Goal: Information Seeking & Learning: Find specific fact

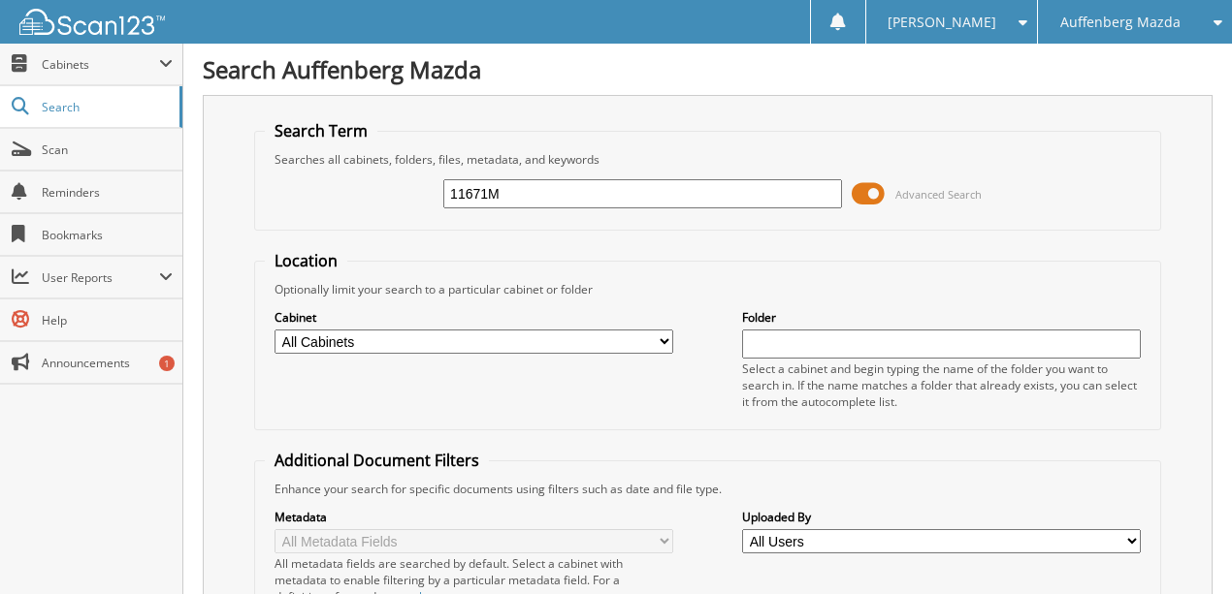
drag, startPoint x: 528, startPoint y: 198, endPoint x: 352, endPoint y: 244, distance: 181.6
click at [378, 223] on fieldset "Search Term Searches all cabinets, folders, files, metadata, and keywords 11671…" at bounding box center [707, 175] width 907 height 111
click at [498, 198] on input "text" at bounding box center [642, 193] width 399 height 29
click at [1093, 16] on span "Auffenberg Mazda" at bounding box center [1120, 22] width 120 height 12
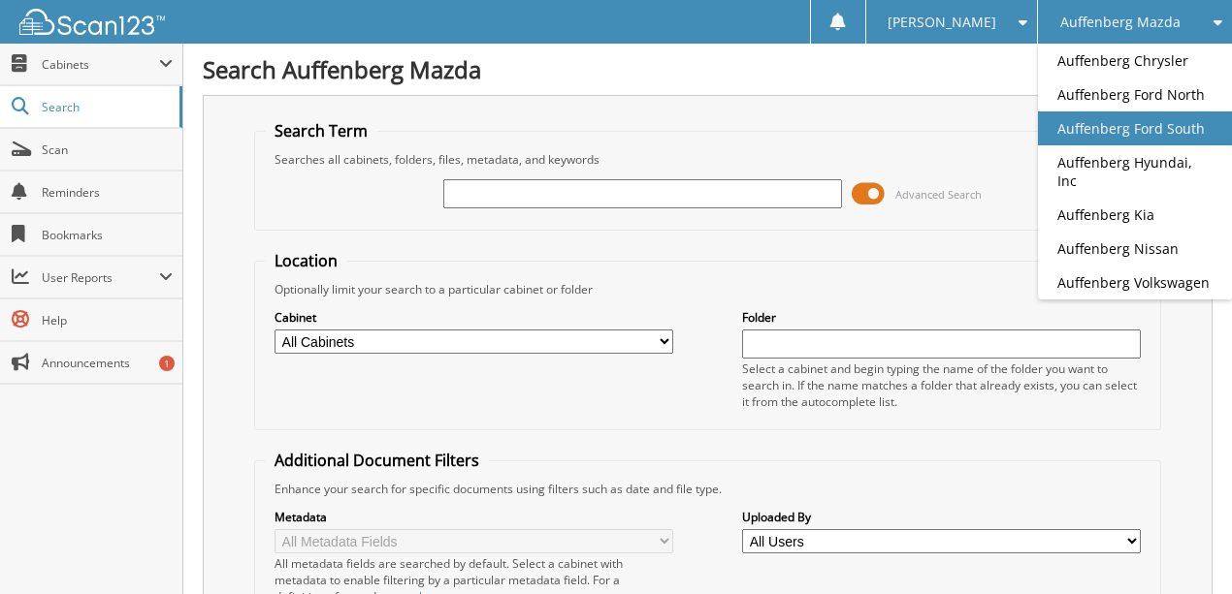
click at [1088, 131] on link "Auffenberg Ford South" at bounding box center [1135, 129] width 194 height 34
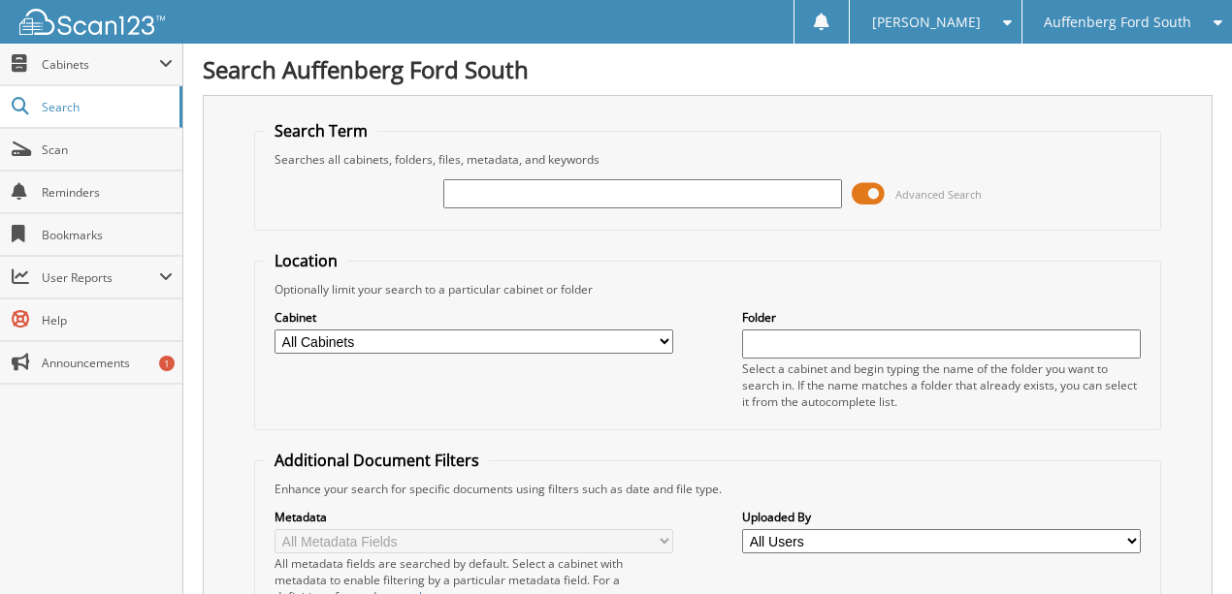
click at [511, 198] on input "text" at bounding box center [642, 193] width 399 height 29
type input "KU309582"
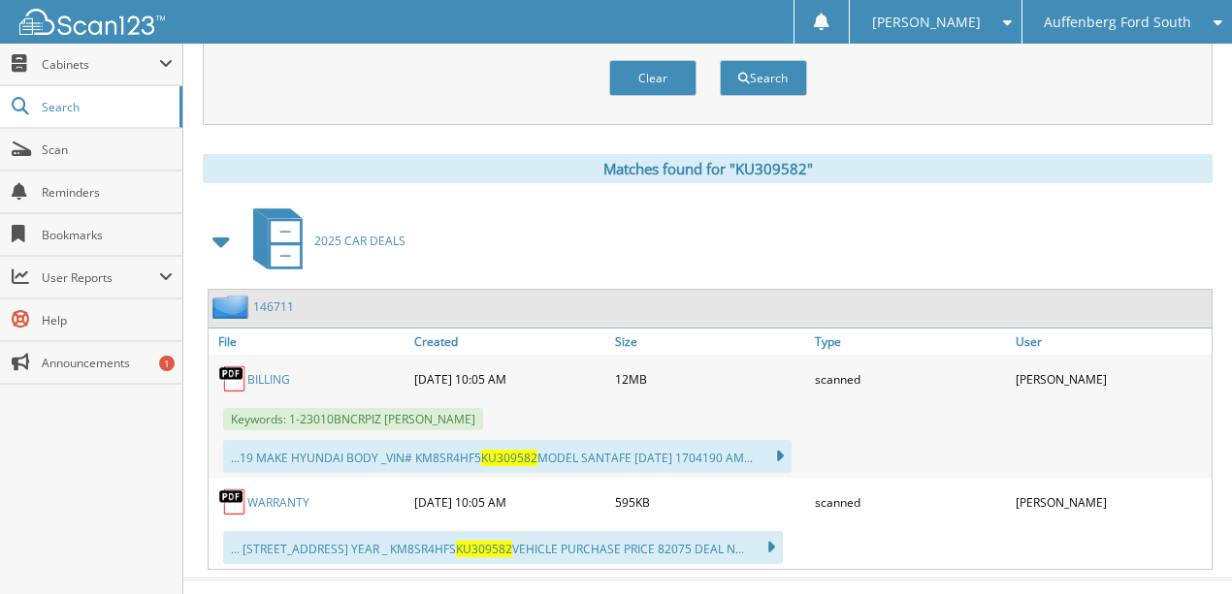
scroll to position [741, 0]
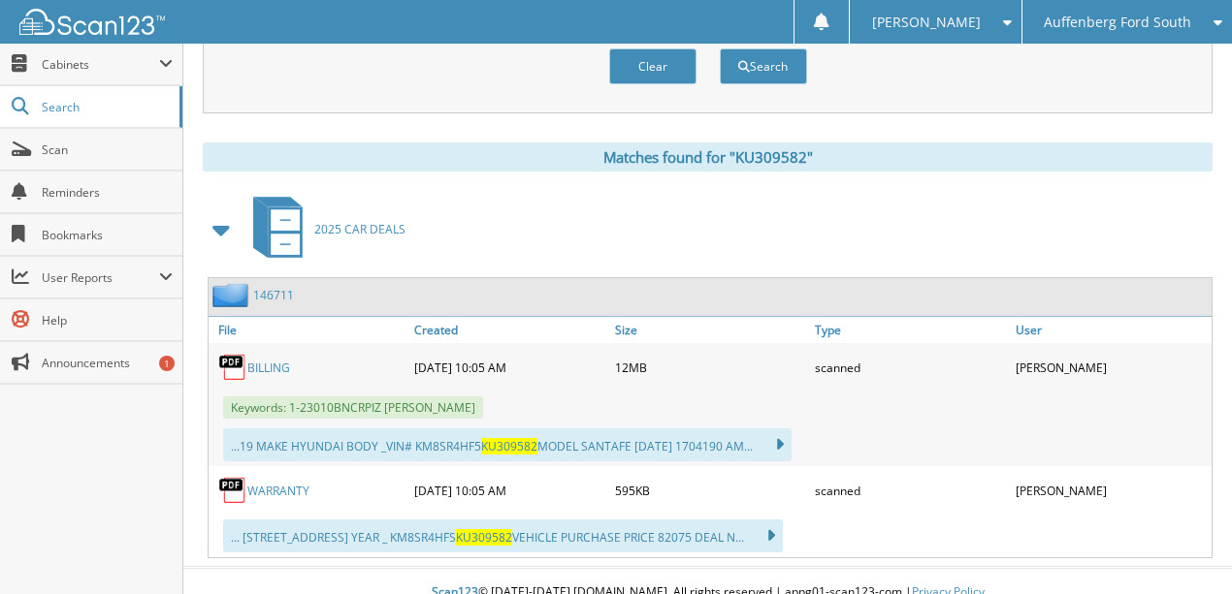
click at [275, 287] on link "146711" at bounding box center [273, 295] width 41 height 16
